Goal: Task Accomplishment & Management: Manage account settings

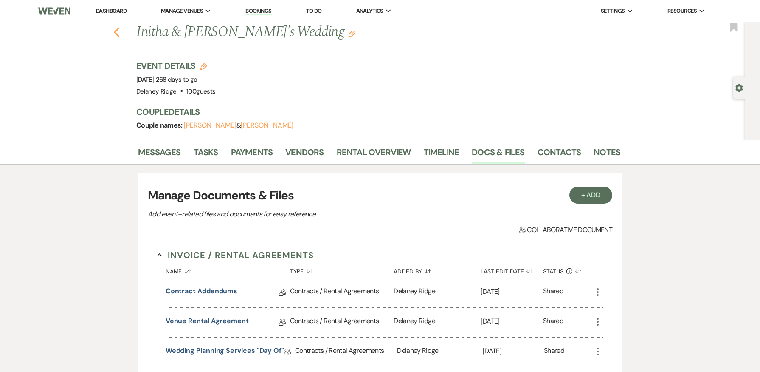
click at [118, 33] on icon "Previous" at bounding box center [116, 32] width 6 height 10
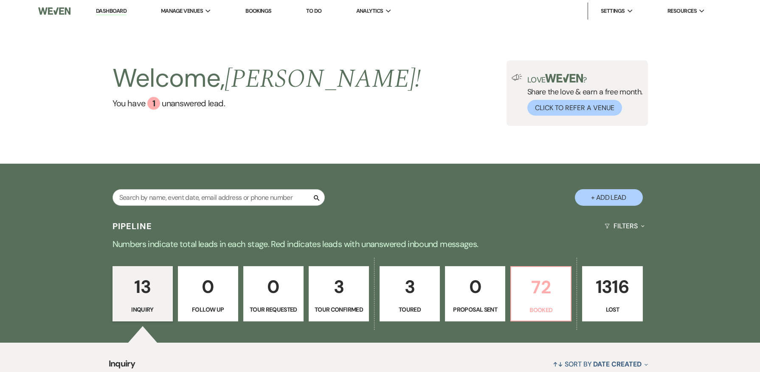
click at [550, 310] on p "Booked" at bounding box center [541, 309] width 49 height 9
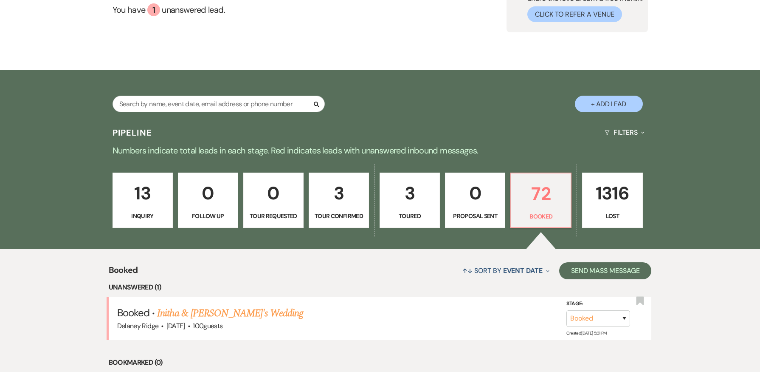
scroll to position [212, 0]
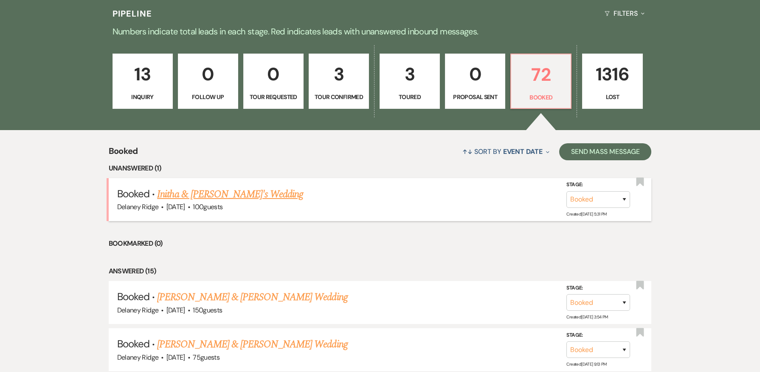
click at [227, 190] on link "Initha & [PERSON_NAME]'s Wedding" at bounding box center [230, 194] width 146 height 15
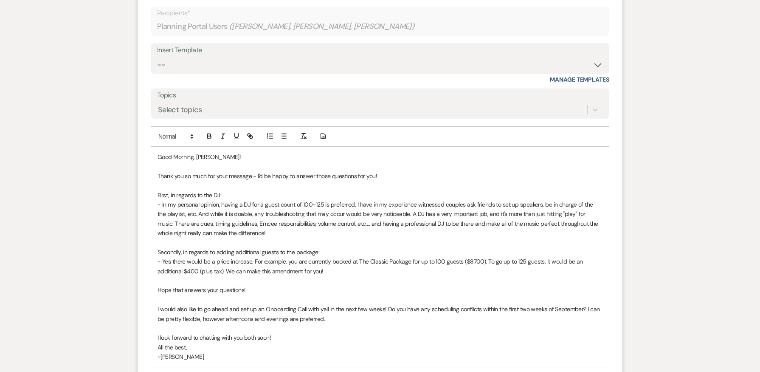
scroll to position [441, 0]
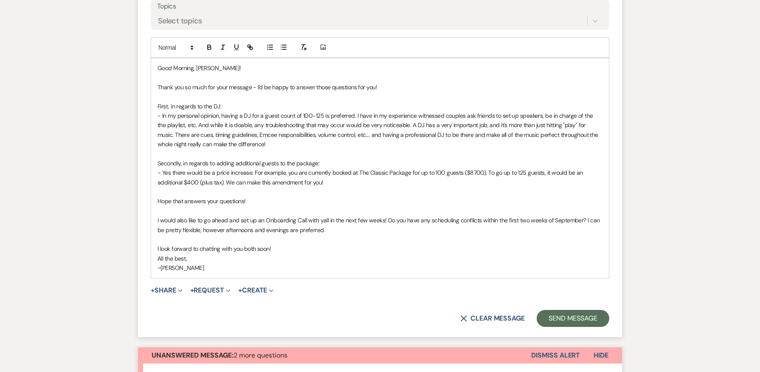
click at [221, 185] on p "- Yes there would be a price increase. For example, you are currently booked at…" at bounding box center [380, 177] width 445 height 19
click at [525, 250] on p "I look forward to chatting with you both soon!" at bounding box center [380, 248] width 445 height 9
click at [573, 315] on button "Send Message" at bounding box center [573, 318] width 73 height 17
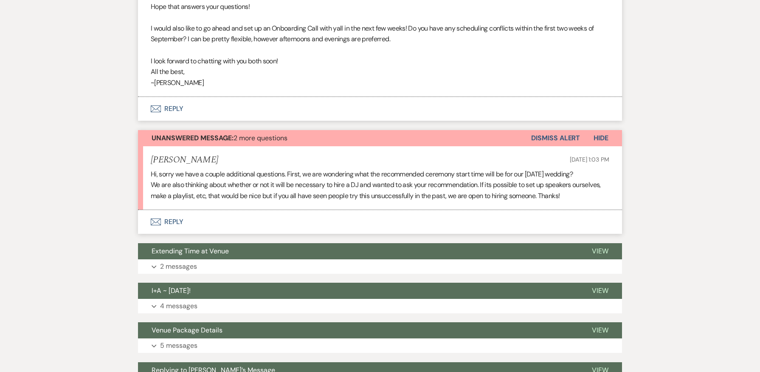
scroll to position [483, 0]
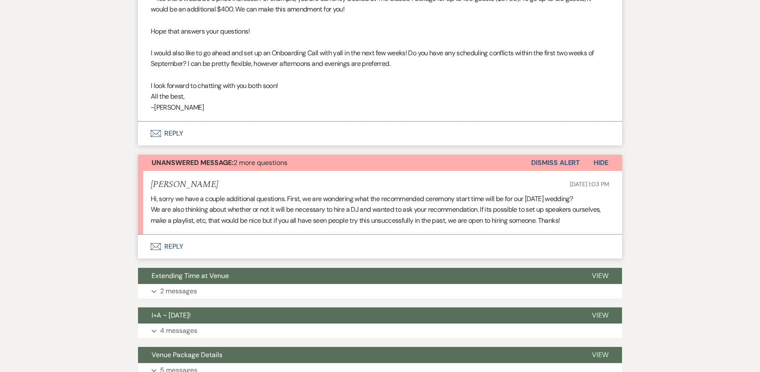
click at [560, 159] on button "Dismiss Alert" at bounding box center [555, 163] width 49 height 16
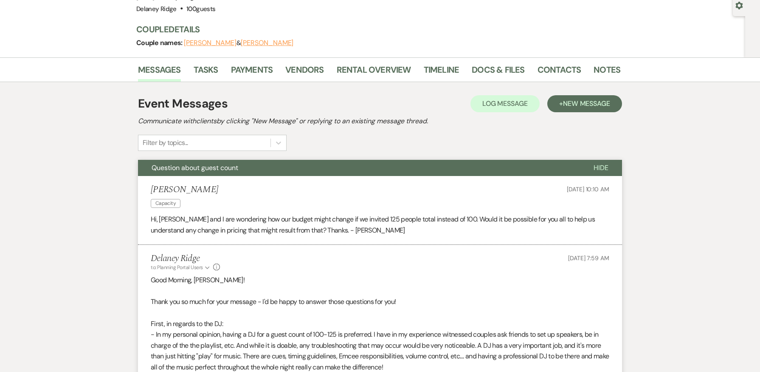
scroll to position [0, 0]
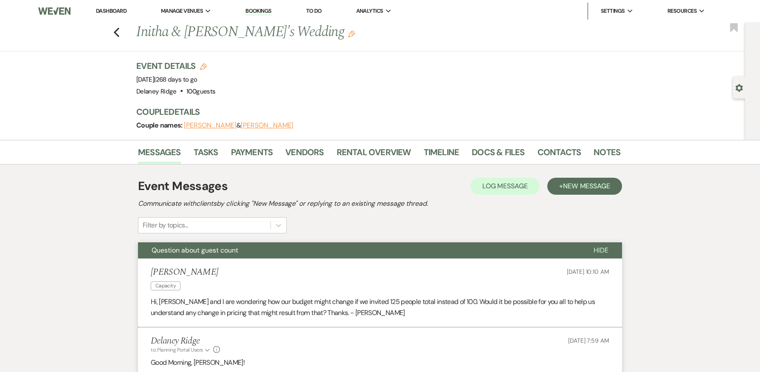
click at [120, 9] on link "Dashboard" at bounding box center [111, 10] width 31 height 7
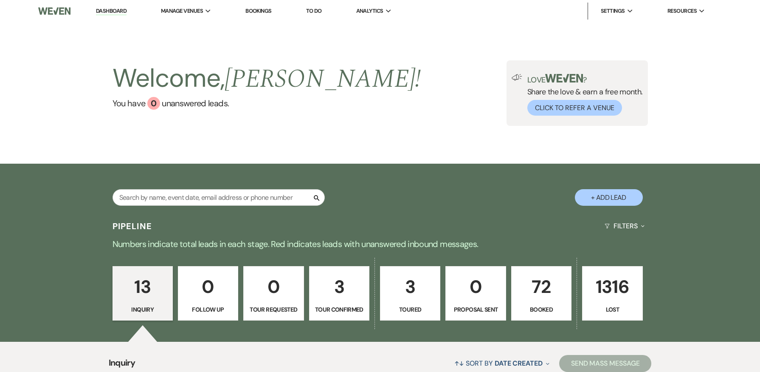
click at [334, 277] on p "3" at bounding box center [339, 286] width 49 height 28
select select "4"
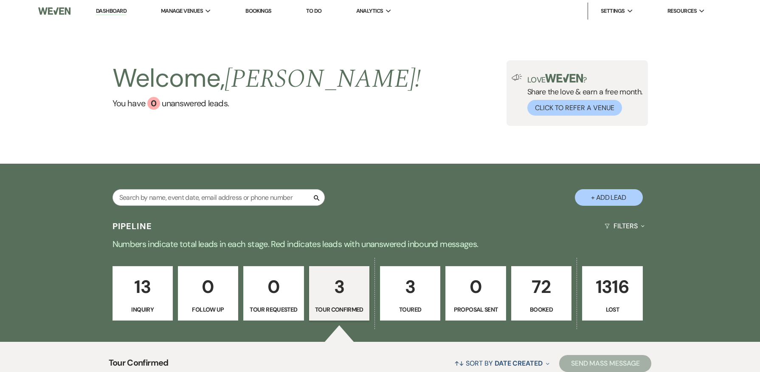
scroll to position [255, 0]
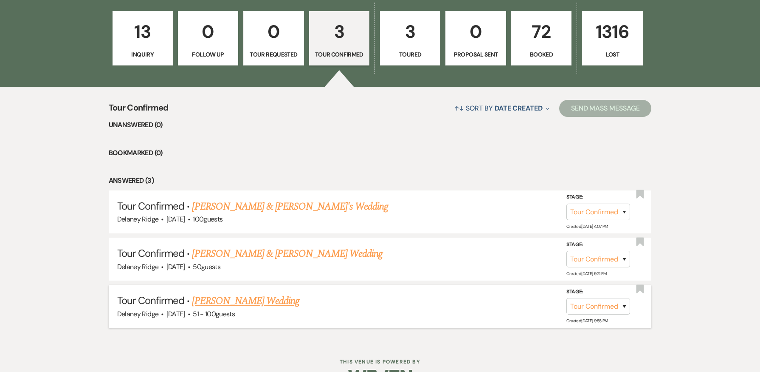
click at [268, 308] on link "[PERSON_NAME] Wedding" at bounding box center [245, 300] width 107 height 15
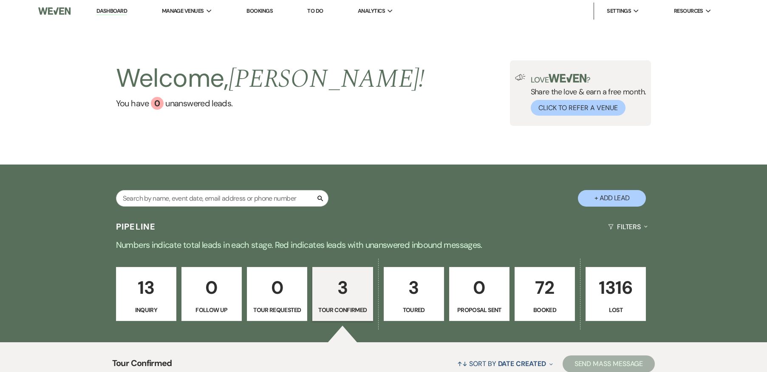
select select "4"
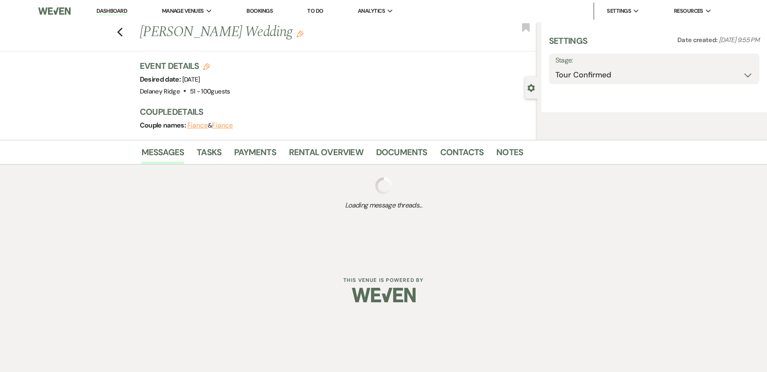
select select "2"
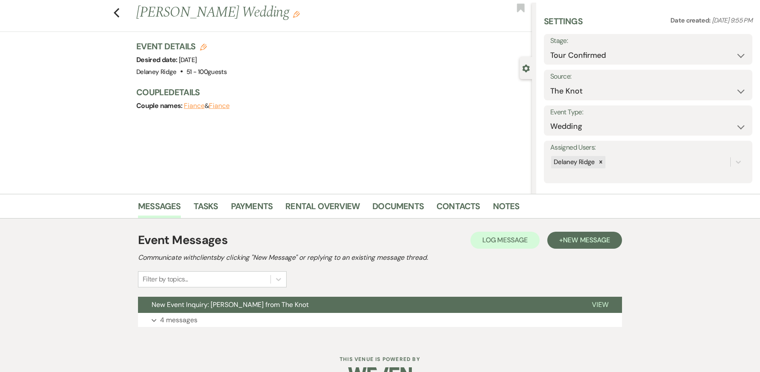
scroll to position [42, 0]
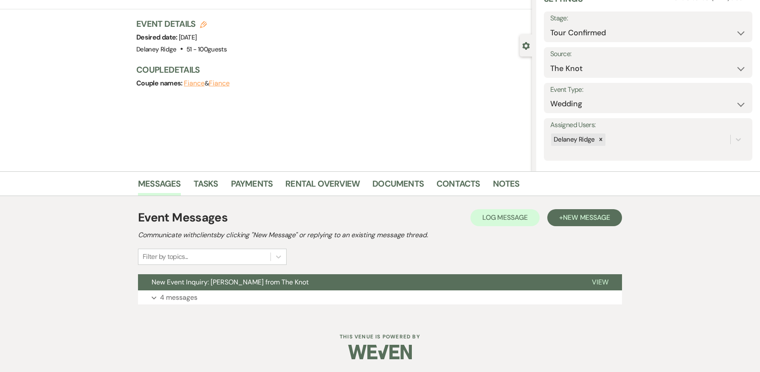
click at [349, 272] on div "Event Messages Log Log Message + New Message Communicate with clients by clicki…" at bounding box center [380, 256] width 484 height 104
click at [365, 291] on button "Expand 4 messages" at bounding box center [380, 297] width 484 height 14
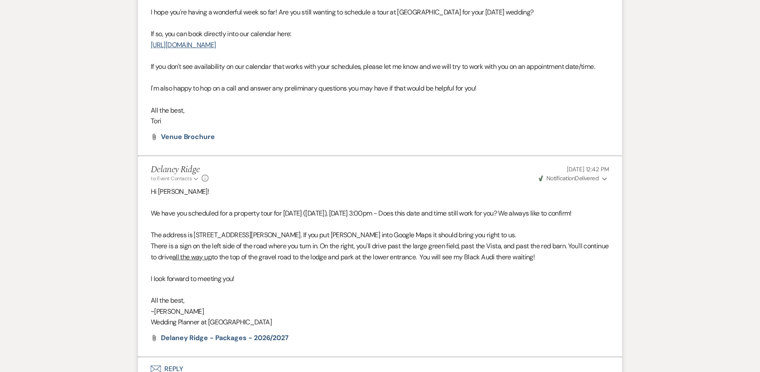
scroll to position [1147, 0]
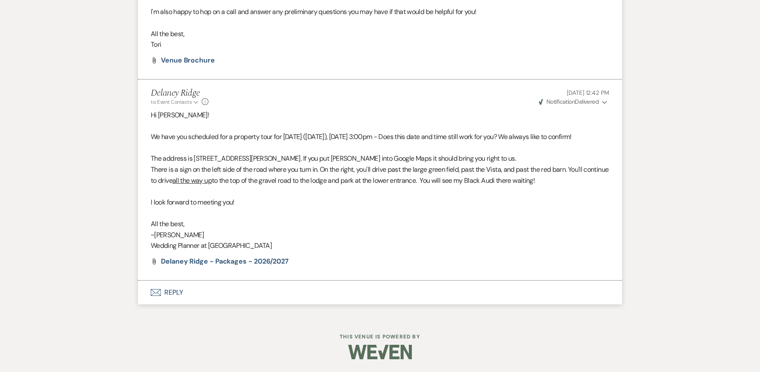
click at [365, 280] on li "Delaney Ridge to: Event Contacts Expand Info [DATE] 12:42 PM Weven Check Notifi…" at bounding box center [380, 179] width 484 height 201
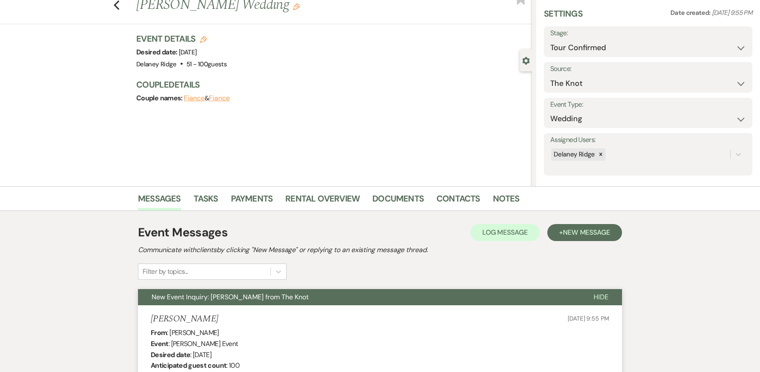
scroll to position [0, 0]
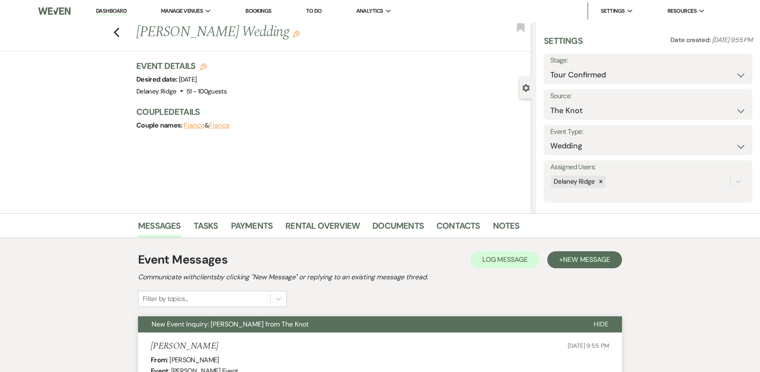
click at [106, 14] on link "Dashboard" at bounding box center [111, 11] width 31 height 8
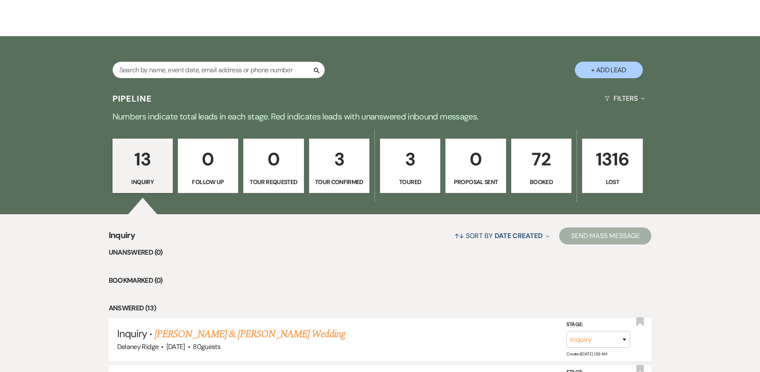
click at [413, 164] on p "3" at bounding box center [410, 159] width 49 height 28
select select "5"
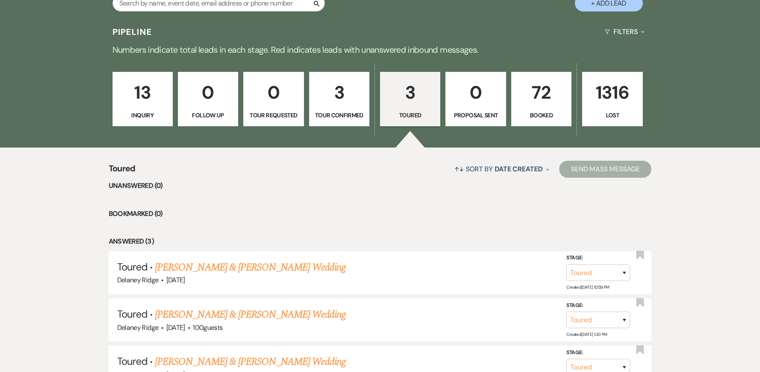
scroll to position [280, 0]
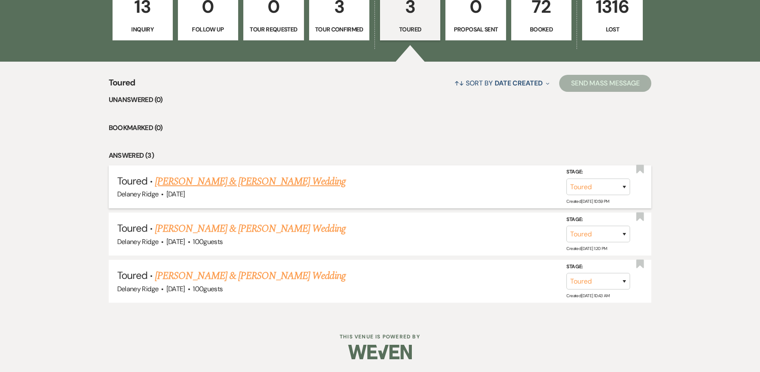
click at [291, 183] on link "[PERSON_NAME] & [PERSON_NAME] Wedding" at bounding box center [250, 181] width 190 height 15
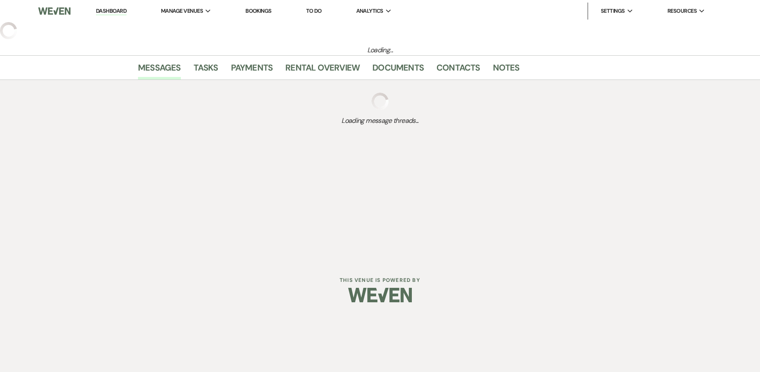
select select "5"
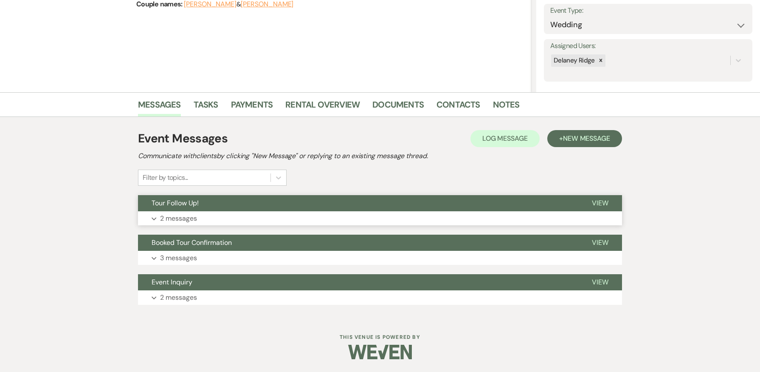
click at [294, 211] on button "Tour Follow Up!" at bounding box center [358, 203] width 441 height 16
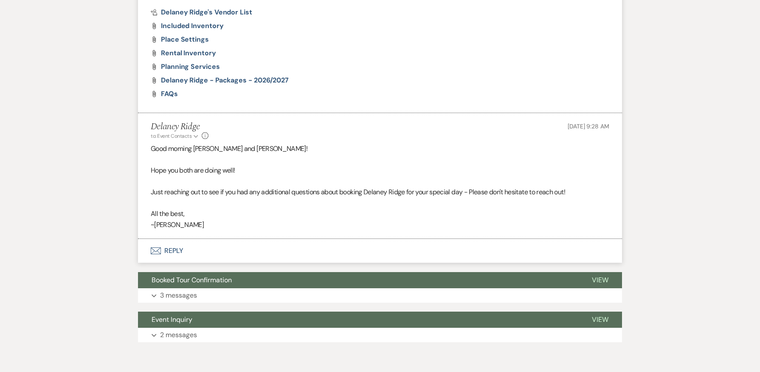
scroll to position [589, 0]
select select "5"
